Goal: Information Seeking & Learning: Learn about a topic

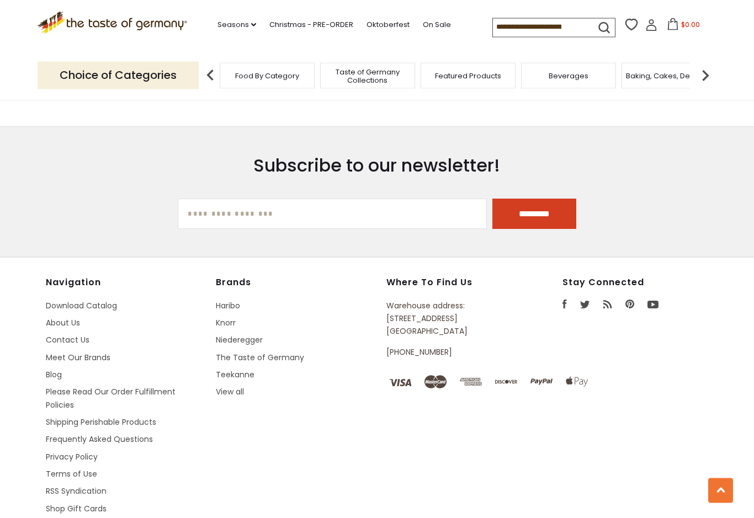
scroll to position [1856, 0]
click at [530, 429] on div "Navigation Download Catalog About Us Contact Us Meet Our Brands Blog Please Rea…" at bounding box center [377, 406] width 662 height 259
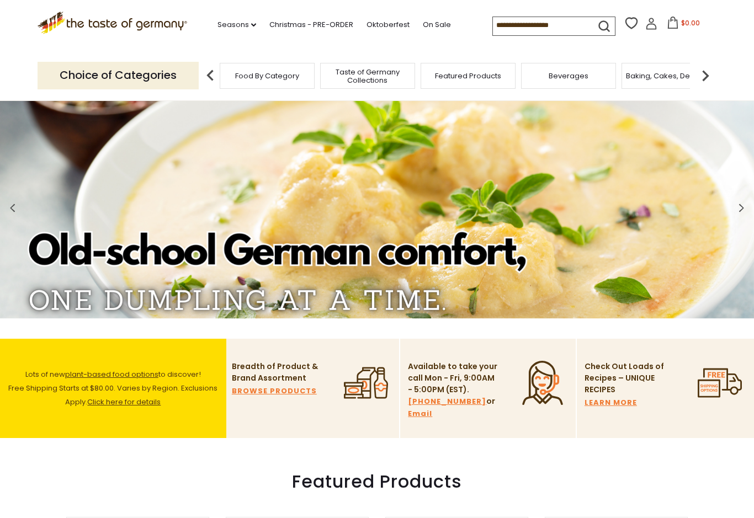
scroll to position [0, 0]
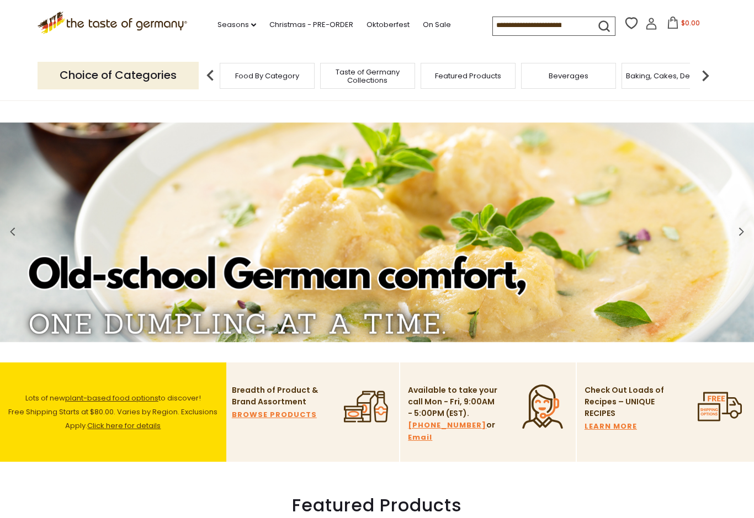
click at [366, 24] on link "Oktoberfest" at bounding box center [387, 25] width 43 height 12
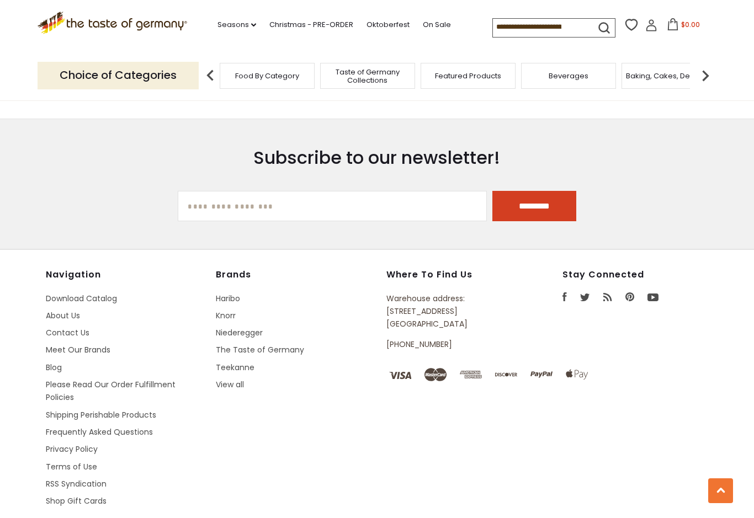
scroll to position [3229, 0]
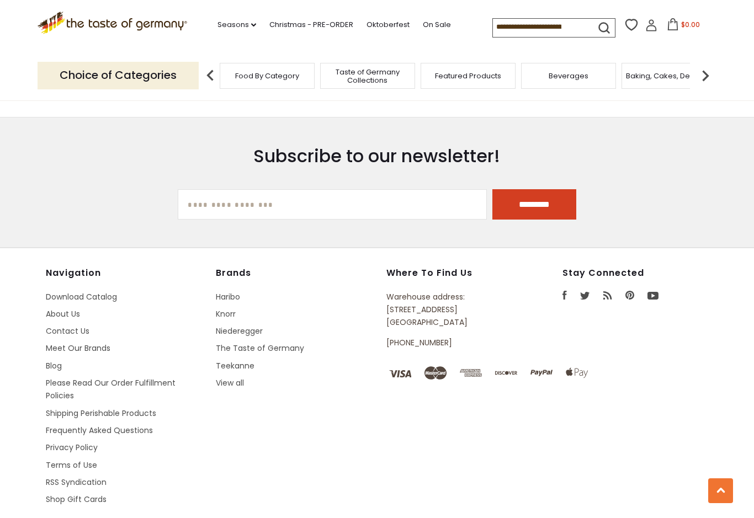
click at [111, 425] on link "Frequently Asked Questions" at bounding box center [99, 430] width 107 height 11
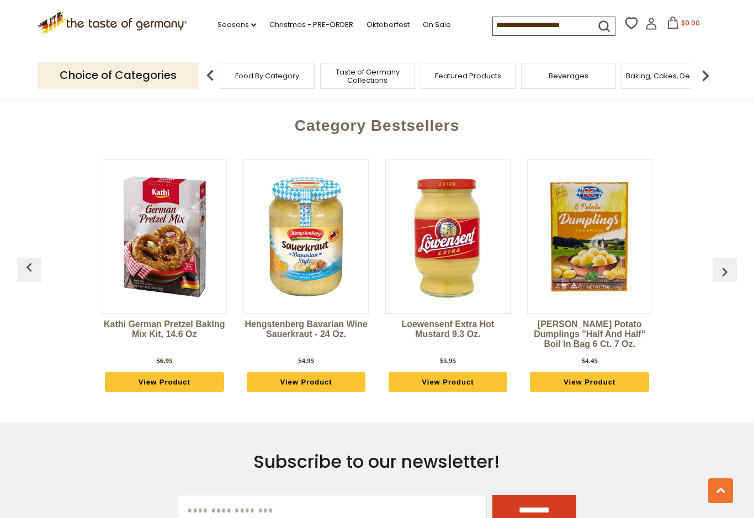
click at [323, 75] on span "Taste of Germany Collections" at bounding box center [367, 76] width 88 height 17
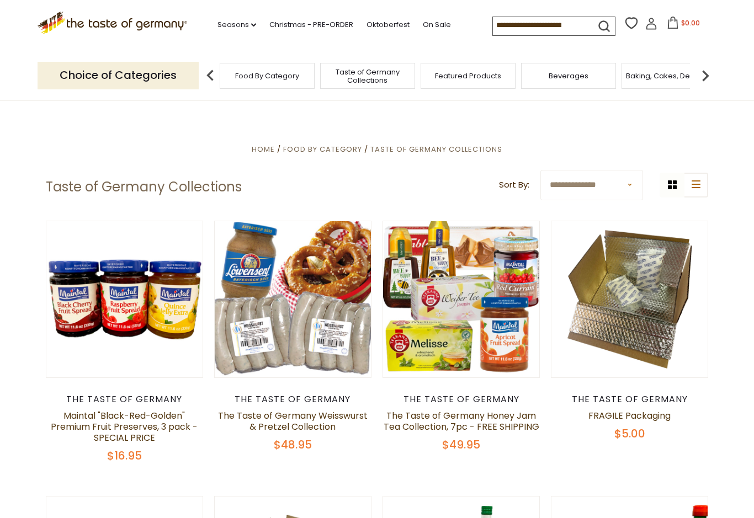
click at [292, 111] on button "Quick View" at bounding box center [293, 98] width 75 height 25
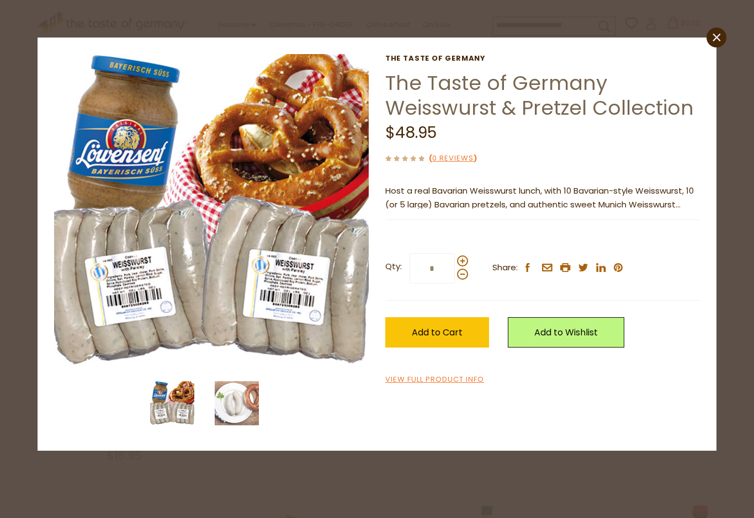
click at [243, 412] on img at bounding box center [237, 403] width 44 height 44
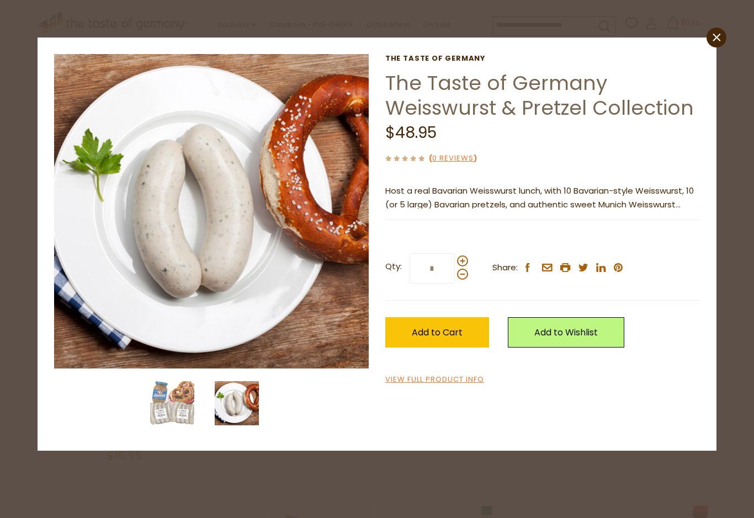
click at [726, 39] on link "close" at bounding box center [716, 38] width 20 height 20
